Goal: Book appointment/travel/reservation

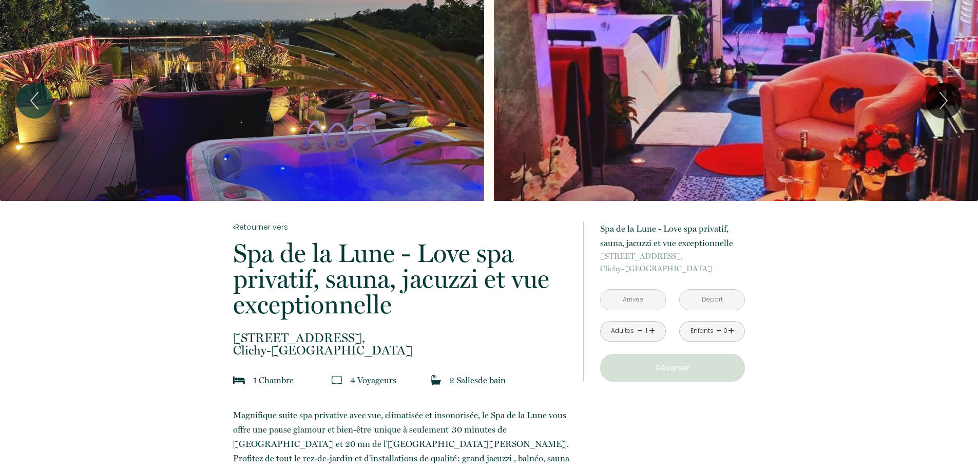
click at [652, 330] on link "+" at bounding box center [652, 331] width 6 height 16
click at [628, 300] on input "text" at bounding box center [633, 300] width 65 height 20
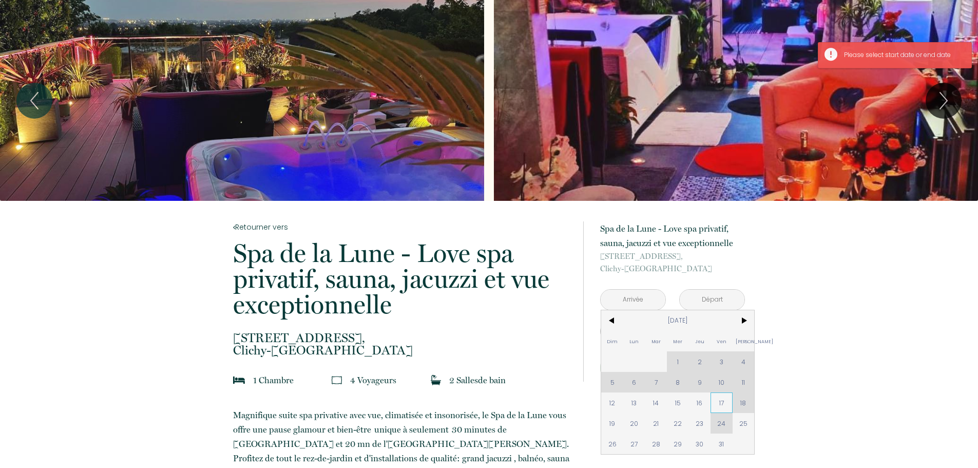
click at [722, 405] on span "17" at bounding box center [722, 402] width 22 height 21
type input "[DATE]"
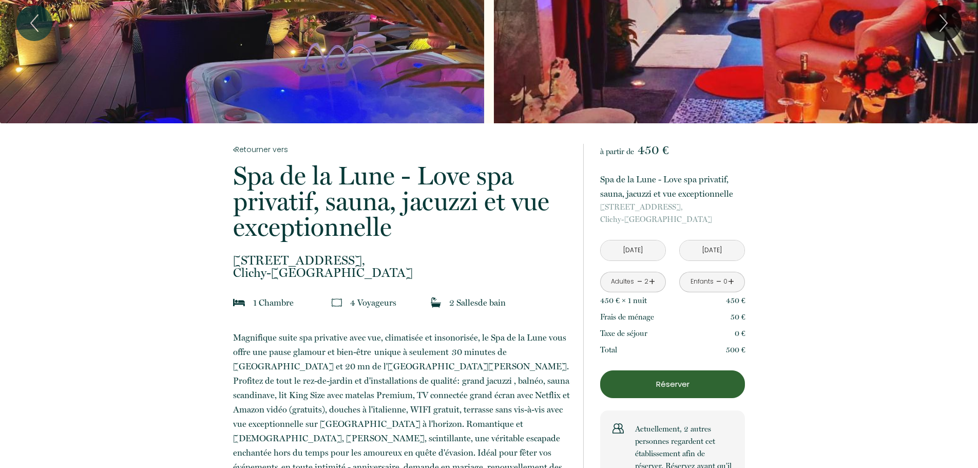
scroll to position [103, 0]
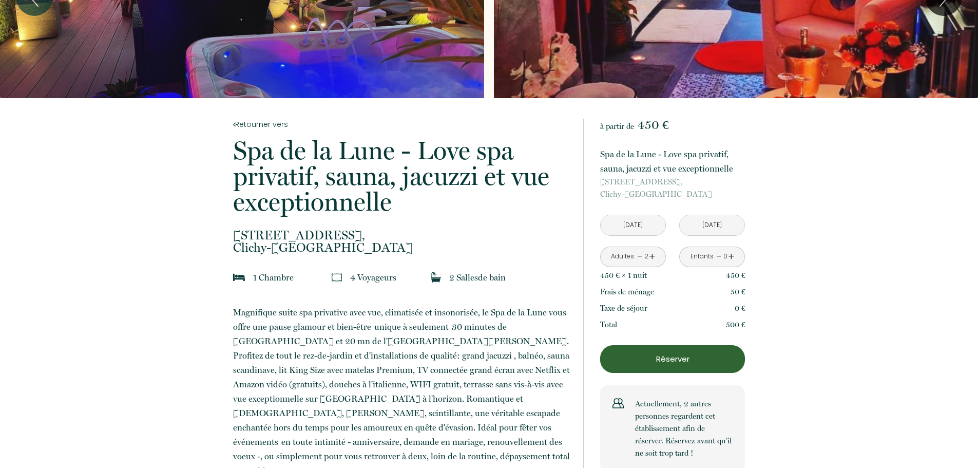
click at [636, 257] on div "Adultes - 2 +" at bounding box center [633, 256] width 66 height 21
click at [639, 255] on link "-" at bounding box center [640, 257] width 6 height 16
click at [656, 358] on p "Réserver" at bounding box center [673, 359] width 138 height 12
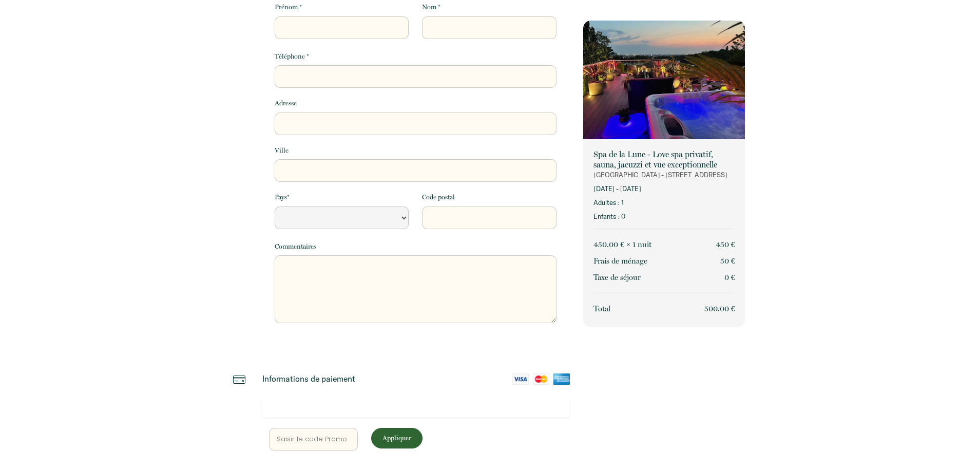
select select "Default select example"
